Goal: Task Accomplishment & Management: Manage account settings

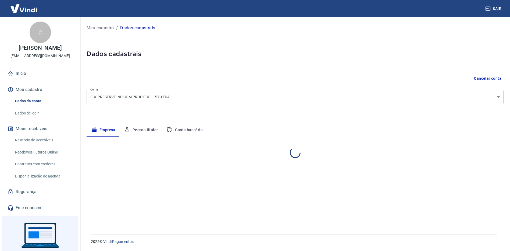
select select "SP"
select select "business"
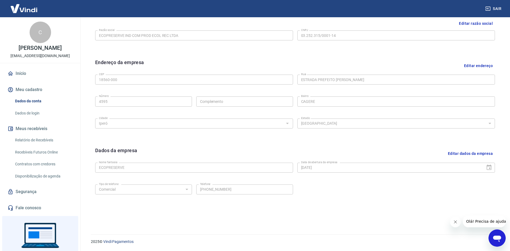
scroll to position [30, 0]
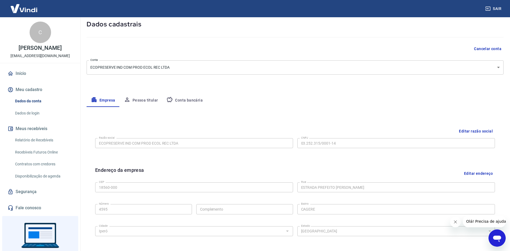
click at [152, 87] on div "Meu cadastro / Dados cadastrais Dados cadastrais Cancelar conta Conta ECOPRESER…" at bounding box center [295, 162] width 430 height 348
click at [151, 96] on button "Pessoa titular" at bounding box center [141, 100] width 43 height 13
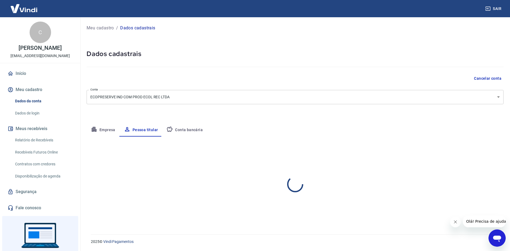
scroll to position [0, 0]
click at [185, 129] on button "Conta bancária" at bounding box center [184, 130] width 45 height 13
select select "1"
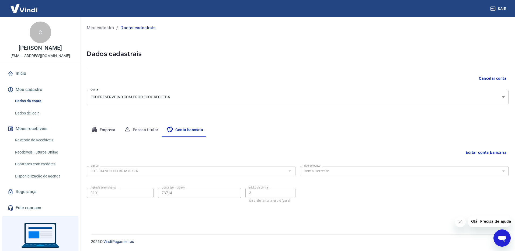
click at [133, 137] on div "Editar conta bancária Banco 001 - BANCO DO BRASIL S.A. Banco Tipo de conta Cont…" at bounding box center [297, 178] width 421 height 85
click at [108, 132] on button "Empresa" at bounding box center [103, 130] width 33 height 13
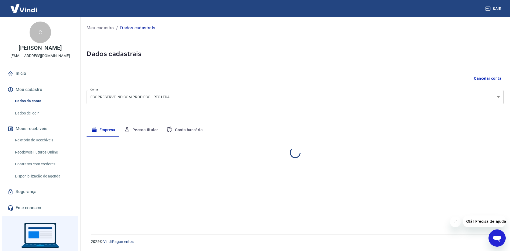
select select "SP"
select select "business"
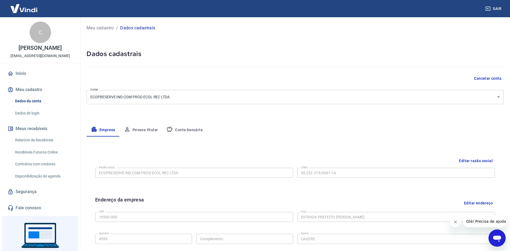
click at [30, 114] on link "Dados de login" at bounding box center [43, 113] width 61 height 11
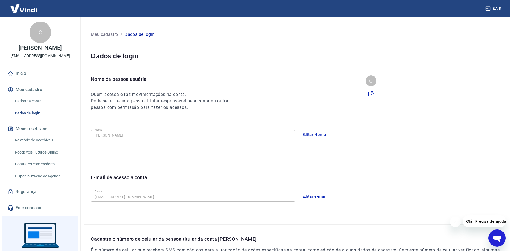
scroll to position [54, 0]
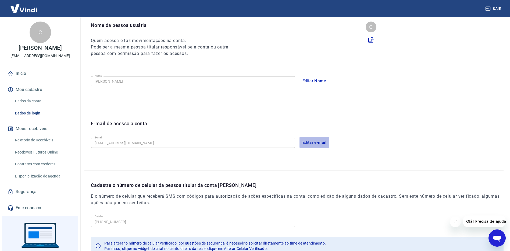
click at [314, 143] on button "Editar e-mail" at bounding box center [315, 142] width 30 height 11
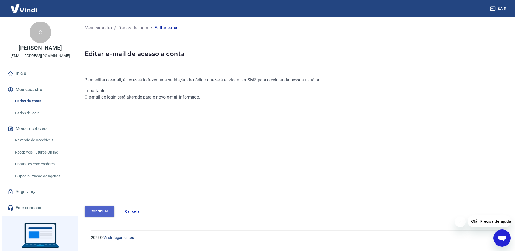
click at [94, 206] on link "Continuar" at bounding box center [99, 211] width 30 height 11
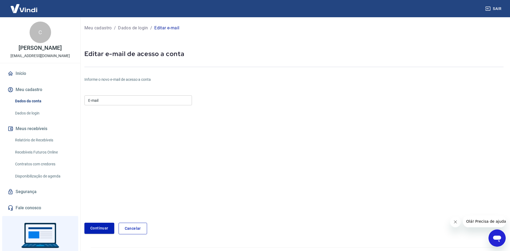
click at [133, 102] on input "E-mail" at bounding box center [138, 100] width 108 height 10
type input "[EMAIL_ADDRESS][DOMAIN_NAME]"
click at [166, 138] on form "E-mail [EMAIL_ADDRESS][DOMAIN_NAME] E-mail Continuar Cancelar" at bounding box center [224, 163] width 280 height 141
click at [101, 225] on button "Continuar" at bounding box center [99, 228] width 30 height 11
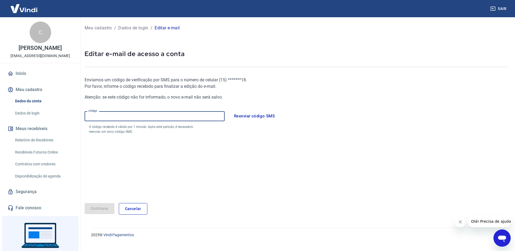
click at [177, 117] on input "Código" at bounding box center [154, 116] width 140 height 10
click at [195, 155] on div "Enviamos um código de verificação por SMS para o número de celular ( 15 ) *****…" at bounding box center [225, 135] width 282 height 135
click at [161, 116] on input "Código" at bounding box center [154, 116] width 140 height 10
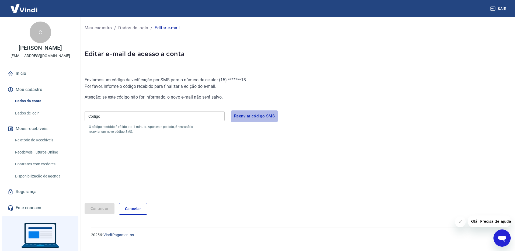
click at [253, 117] on button "Reenviar código SMS" at bounding box center [254, 115] width 47 height 11
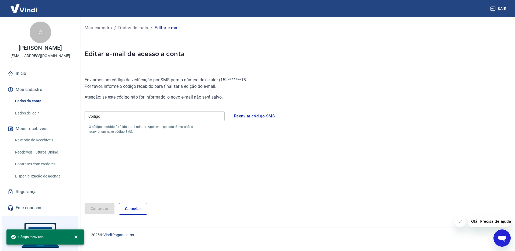
click at [146, 115] on input "Código" at bounding box center [154, 116] width 140 height 10
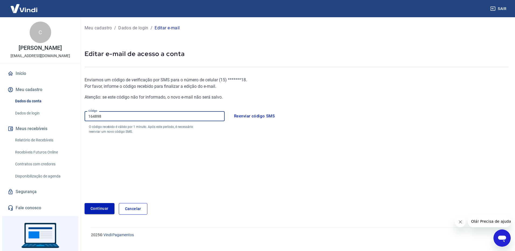
type input "164898"
click at [109, 207] on button "Continuar" at bounding box center [99, 208] width 30 height 11
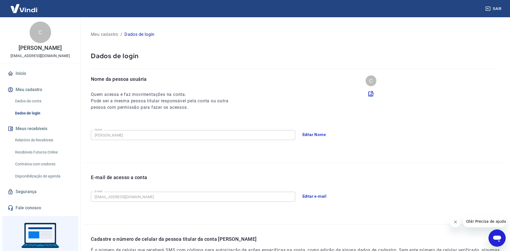
click at [111, 37] on p "Meu cadastro" at bounding box center [104, 34] width 27 height 6
click at [144, 30] on div "Meu cadastro / Dados de login" at bounding box center [294, 34] width 407 height 9
click at [144, 33] on div "Meu cadastro / Dados de login" at bounding box center [294, 34] width 407 height 9
click at [144, 34] on p "Dados de login" at bounding box center [140, 34] width 30 height 6
click at [25, 102] on link "Dados da conta" at bounding box center [43, 101] width 61 height 11
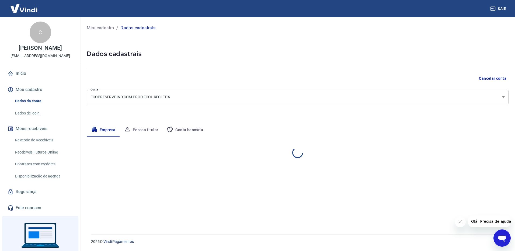
select select "SP"
select select "business"
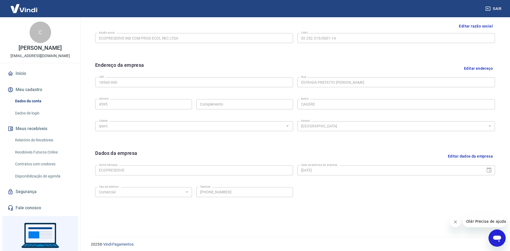
scroll to position [27, 0]
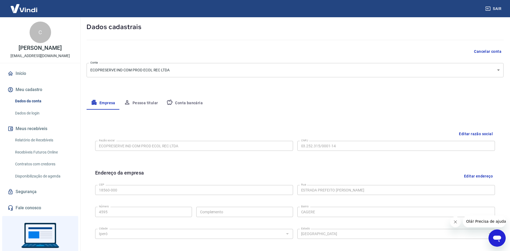
click at [36, 140] on link "Relatório de Recebíveis" at bounding box center [43, 140] width 61 height 11
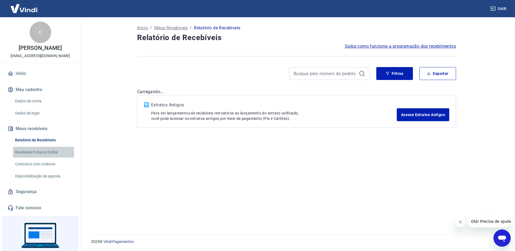
click at [43, 150] on link "Recebíveis Futuros Online" at bounding box center [43, 152] width 61 height 11
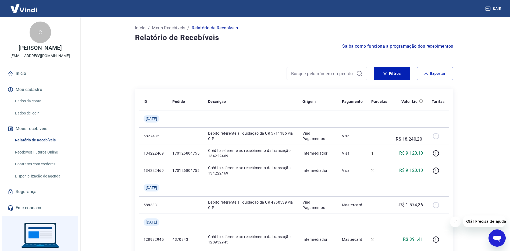
click at [32, 189] on link "Segurança" at bounding box center [40, 192] width 68 height 12
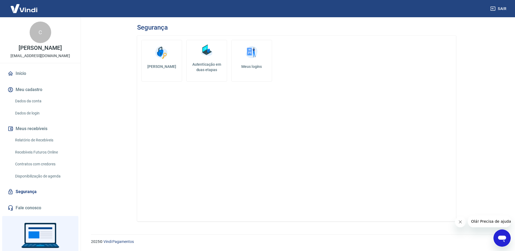
click at [248, 60] on img at bounding box center [251, 52] width 16 height 16
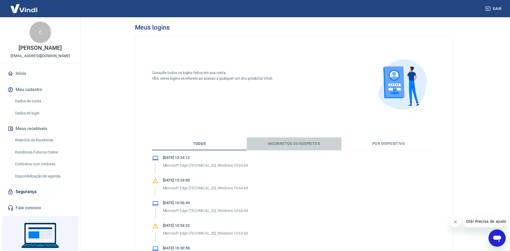
click at [275, 143] on button "Incorretos ou suspeitos" at bounding box center [294, 143] width 95 height 13
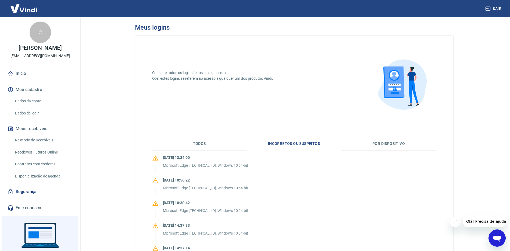
click at [378, 141] on button "Por dispositivo" at bounding box center [389, 143] width 95 height 13
